Goal: Task Accomplishment & Management: Use online tool/utility

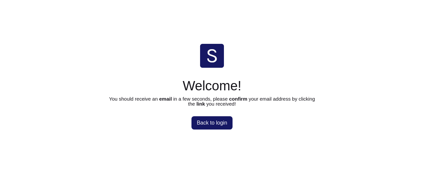
click at [212, 123] on span "Back to login" at bounding box center [212, 122] width 31 height 5
